Goal: Information Seeking & Learning: Find specific page/section

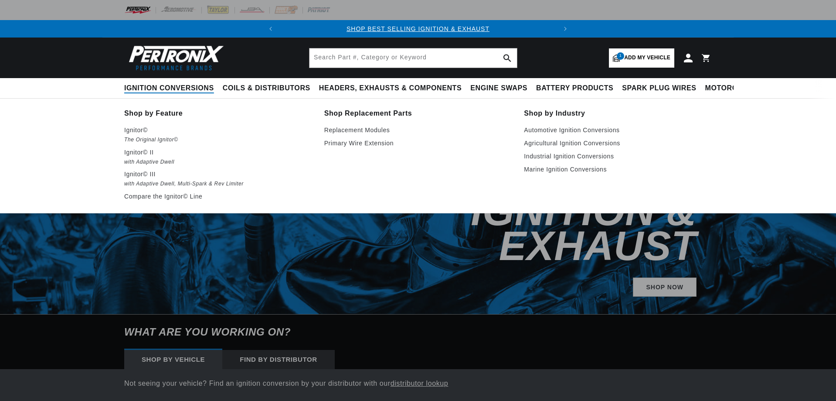
select select "1968"
select select "Oldsmobile"
select select "442"
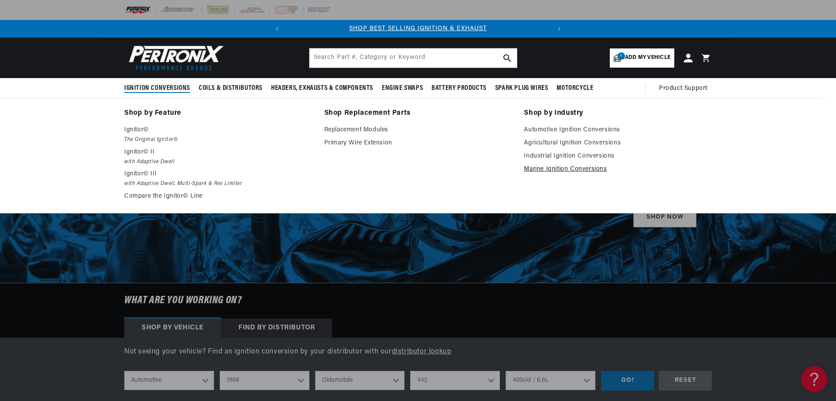
click at [586, 167] on link "Marine Ignition Conversions" at bounding box center [618, 169] width 188 height 10
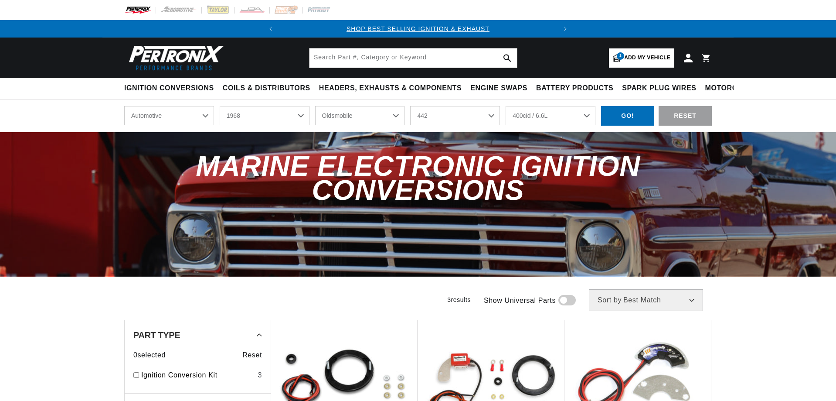
select select "1968"
select select "Oldsmobile"
select select "442"
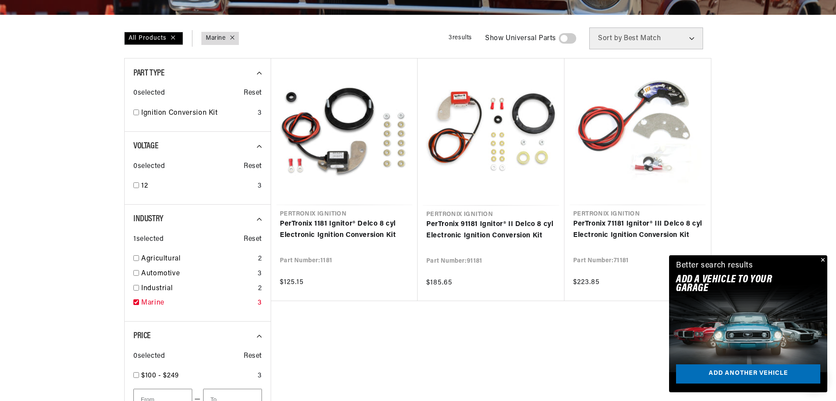
scroll to position [0, 264]
click at [153, 301] on link "Marine" at bounding box center [197, 302] width 113 height 11
click at [824, 258] on div "Close dialog FIND THE RIGHT PARTS Take our quick quiz using the button below, a…" at bounding box center [418, 200] width 837 height 401
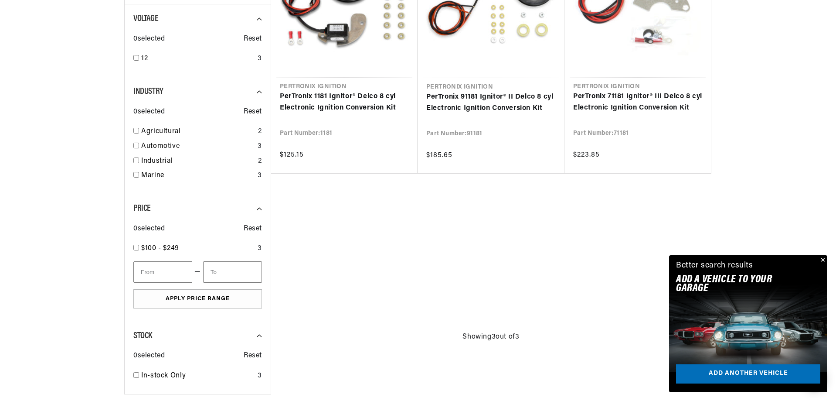
scroll to position [392, 0]
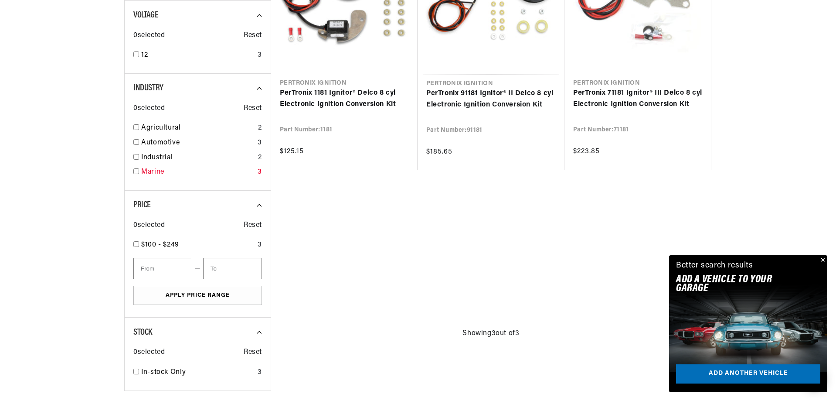
click at [150, 171] on link "Marine" at bounding box center [197, 172] width 113 height 11
checkbox input "true"
